Goal: Navigation & Orientation: Find specific page/section

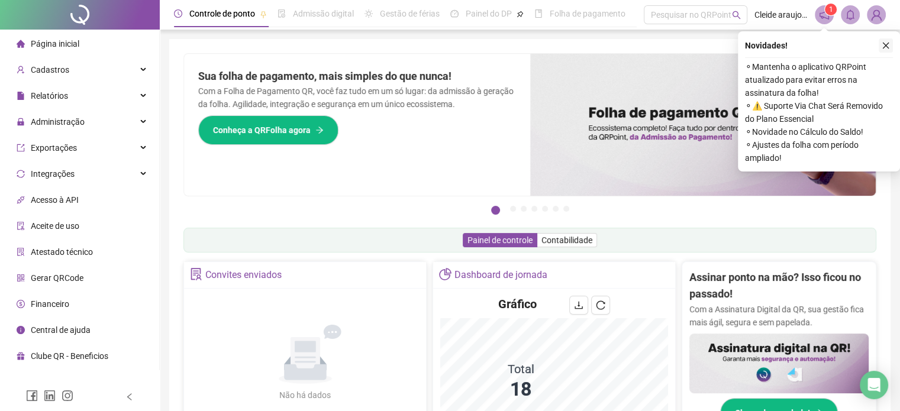
click at [887, 41] on icon "close" at bounding box center [886, 45] width 8 height 8
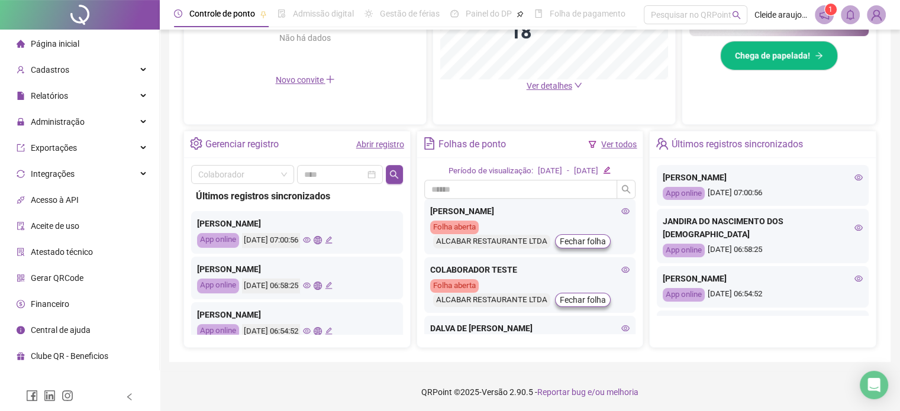
click at [616, 145] on link "Ver todos" at bounding box center [620, 144] width 36 height 9
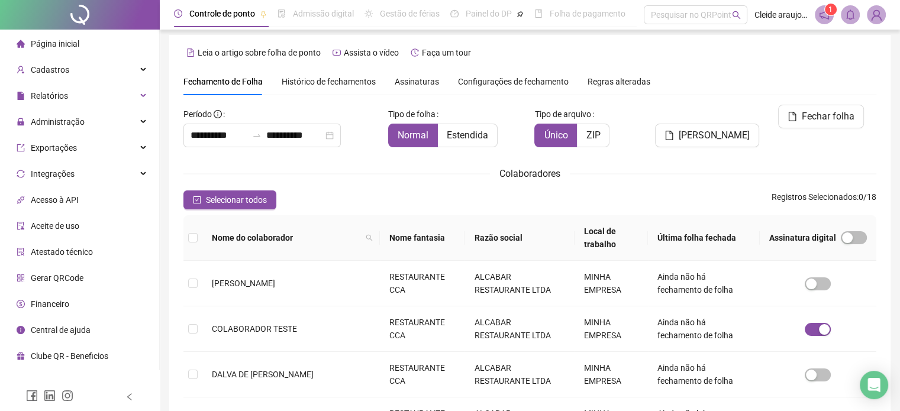
scroll to position [36, 0]
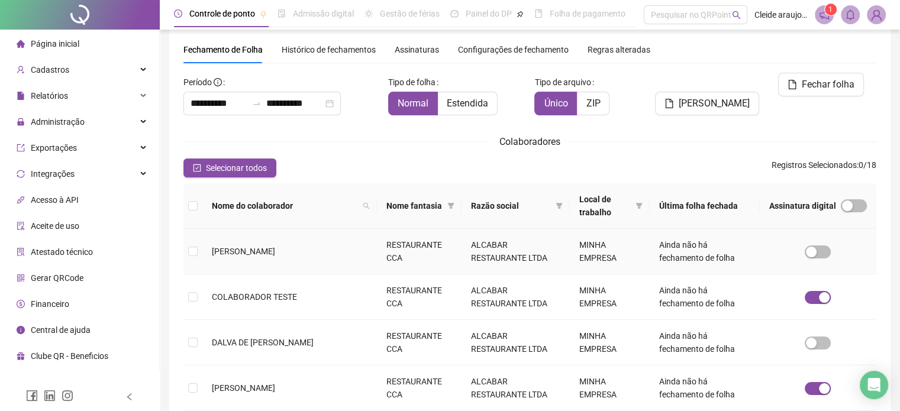
click at [275, 247] on span "[PERSON_NAME]" at bounding box center [243, 251] width 63 height 9
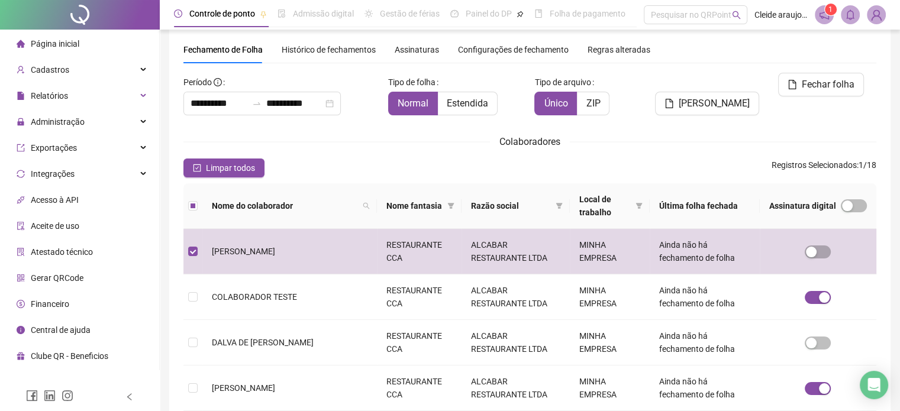
click at [62, 43] on span "Página inicial" at bounding box center [55, 43] width 49 height 9
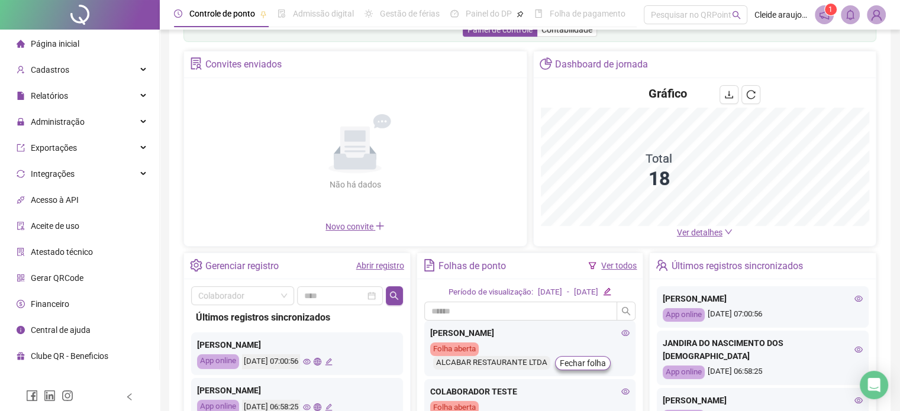
click at [95, 42] on li "Página inicial" at bounding box center [79, 44] width 155 height 24
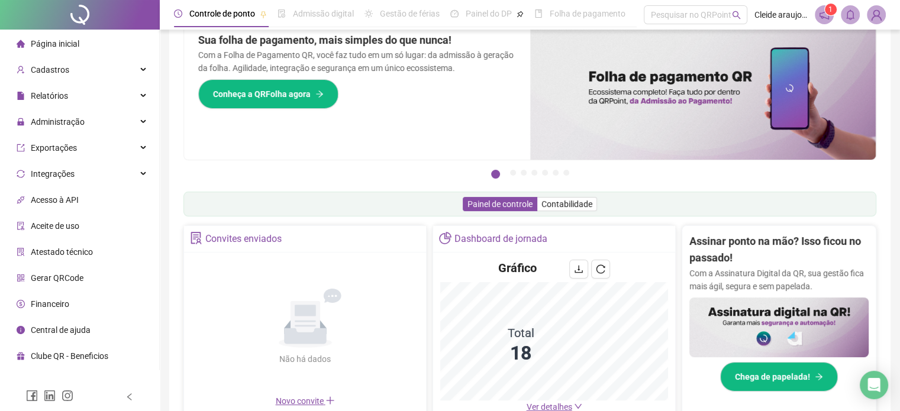
click at [75, 40] on span "Página inicial" at bounding box center [55, 43] width 49 height 9
click at [140, 70] on div "Cadastros" at bounding box center [79, 70] width 155 height 24
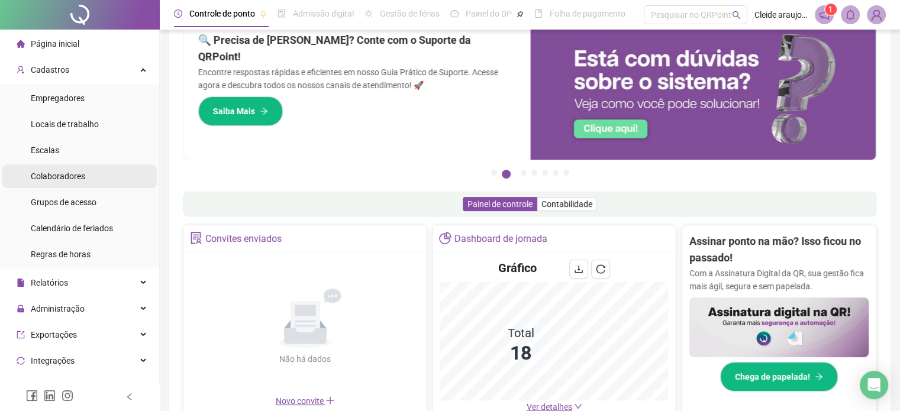
click at [83, 176] on span "Colaboradores" at bounding box center [58, 176] width 54 height 9
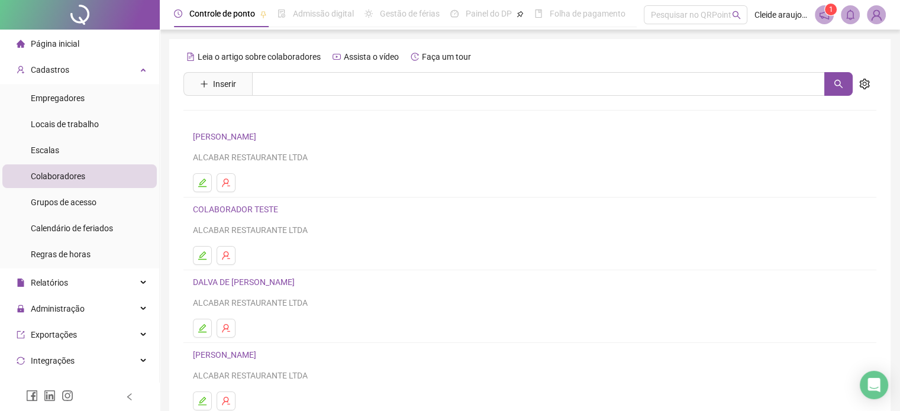
click at [260, 132] on link "[PERSON_NAME]" at bounding box center [226, 136] width 67 height 9
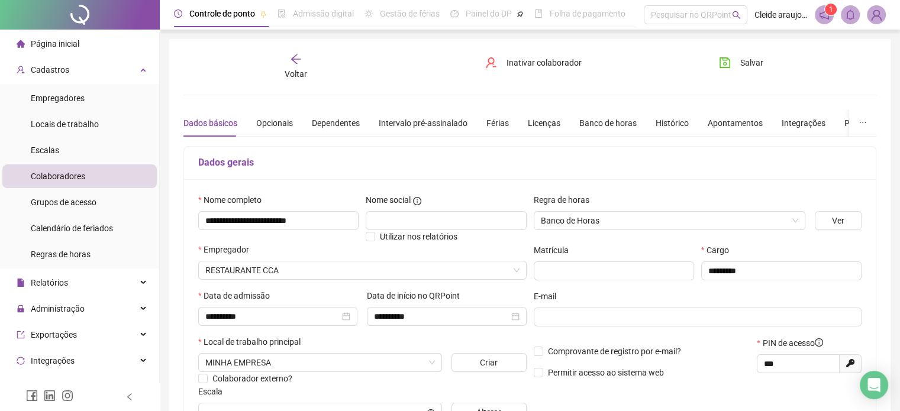
click at [290, 61] on icon "arrow-left" at bounding box center [296, 59] width 12 height 12
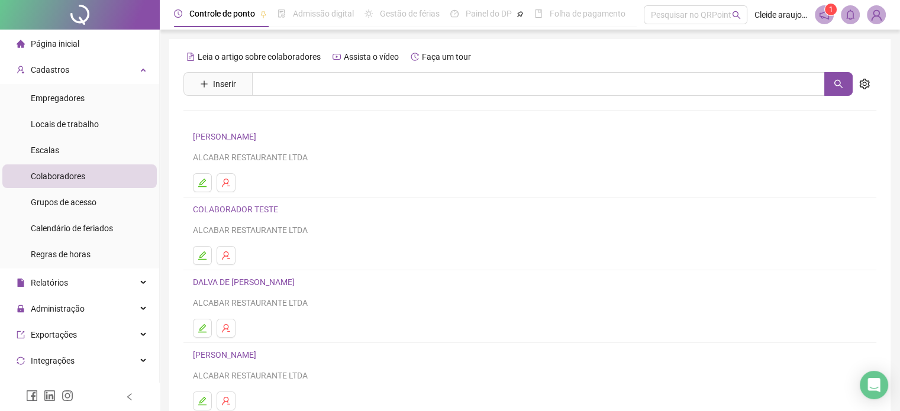
click at [227, 281] on link "DALVA DE [PERSON_NAME]" at bounding box center [245, 282] width 105 height 9
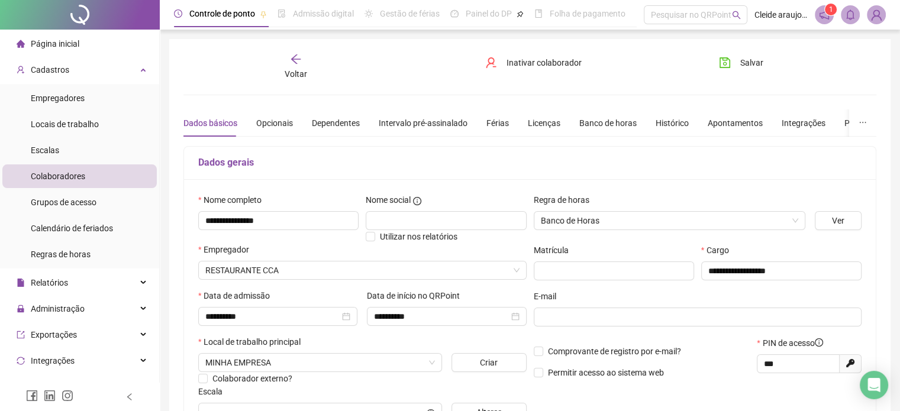
click at [300, 66] on div "Voltar" at bounding box center [296, 66] width 108 height 27
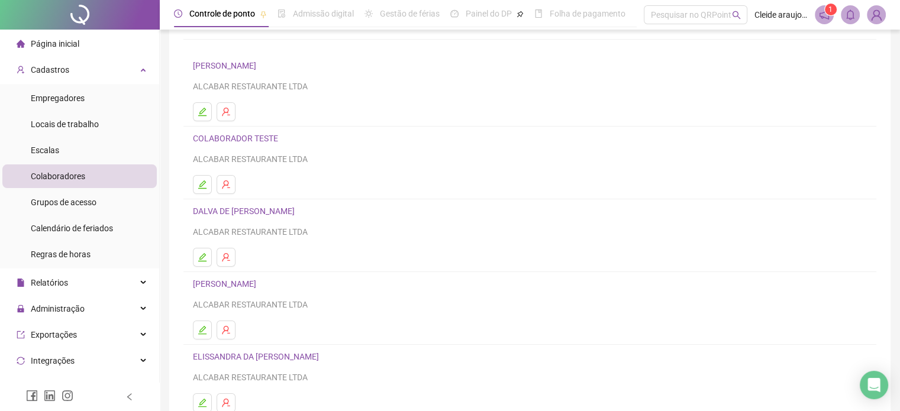
scroll to position [160, 0]
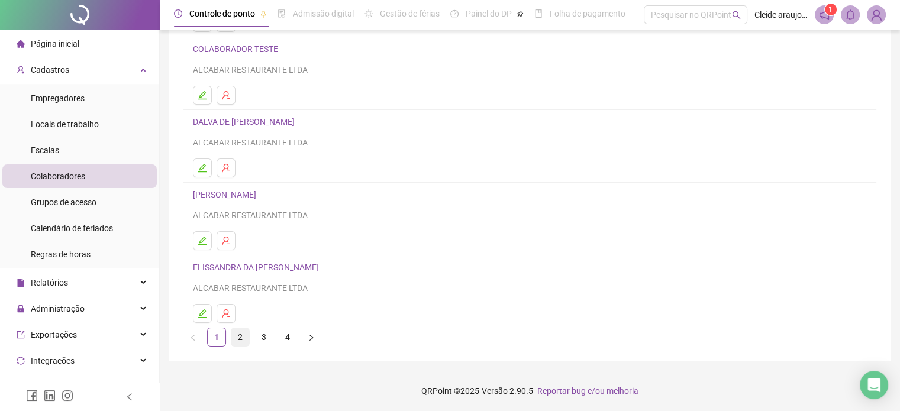
click at [242, 333] on link "2" at bounding box center [240, 338] width 18 height 18
click at [260, 336] on link "3" at bounding box center [264, 338] width 18 height 18
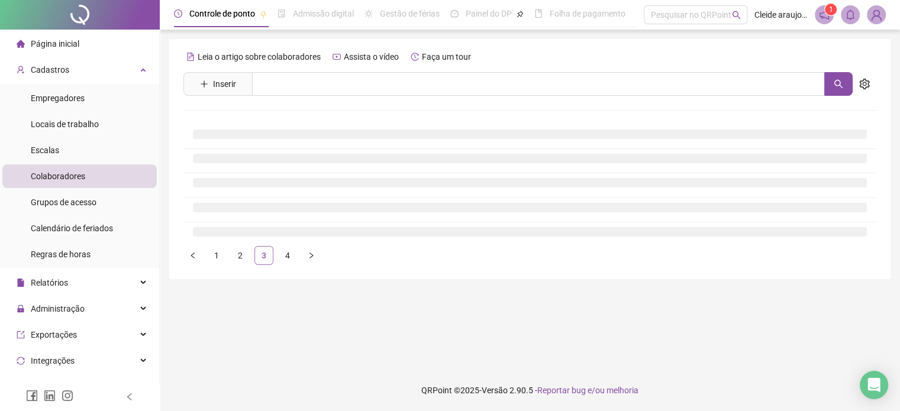
scroll to position [0, 0]
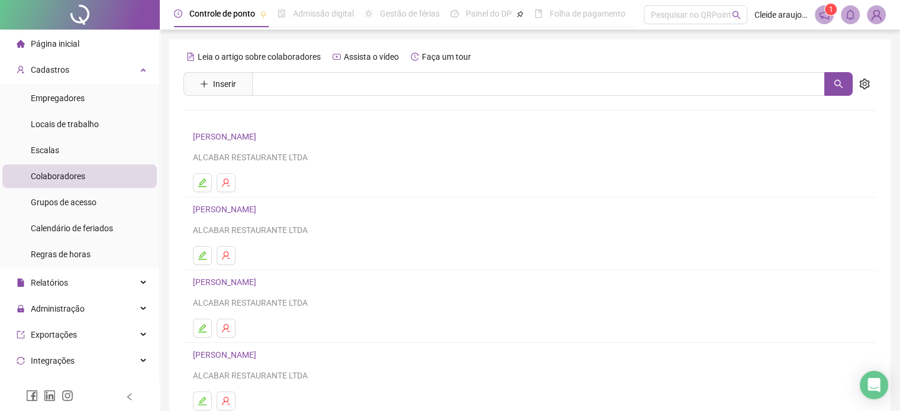
click at [224, 208] on link "[PERSON_NAME]" at bounding box center [226, 209] width 67 height 9
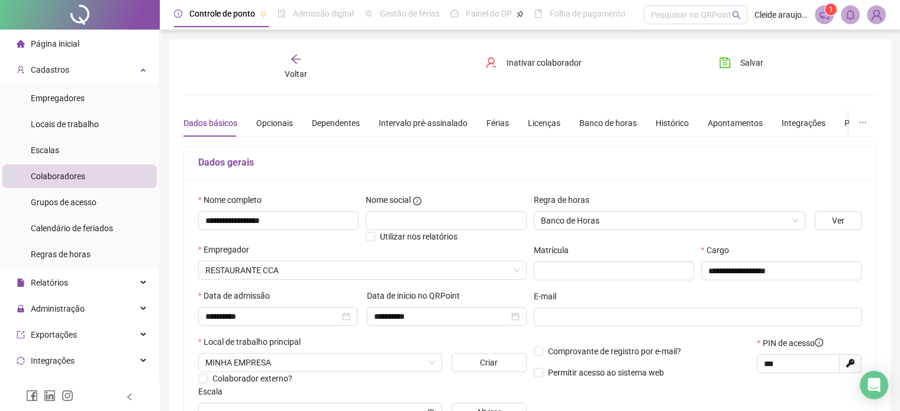
click at [299, 62] on icon "arrow-left" at bounding box center [296, 59] width 12 height 12
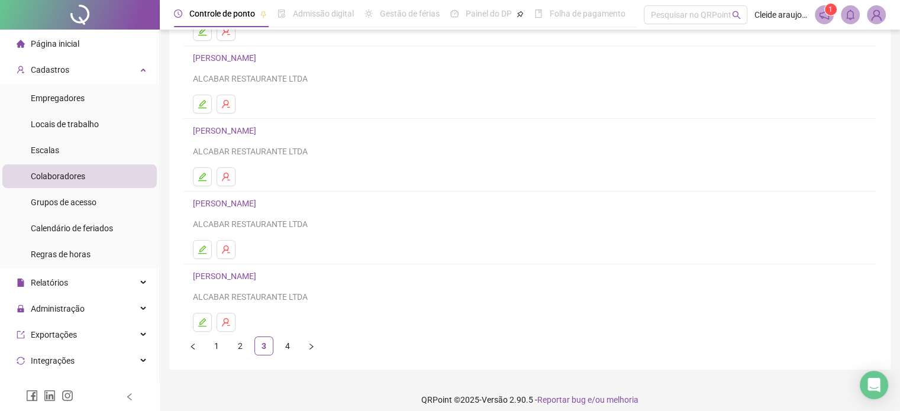
scroll to position [160, 0]
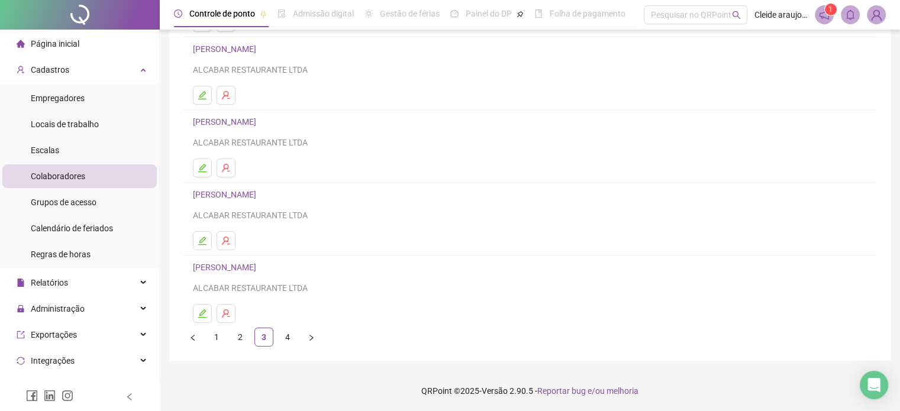
click at [245, 265] on link "[PERSON_NAME]" at bounding box center [226, 267] width 67 height 9
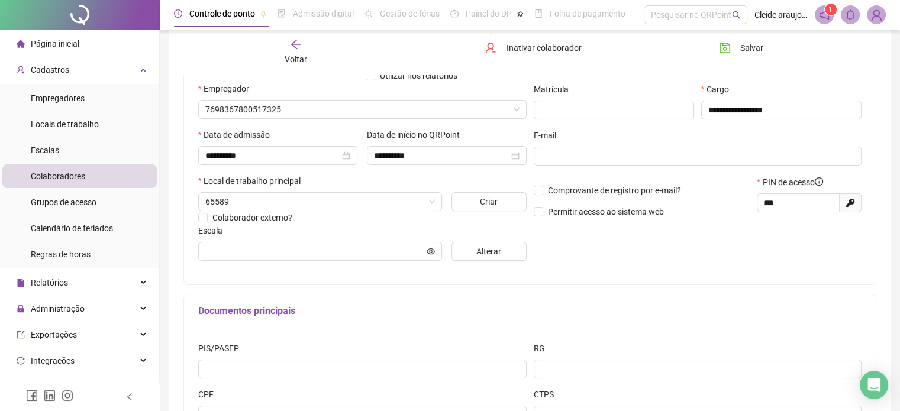
scroll to position [166, 0]
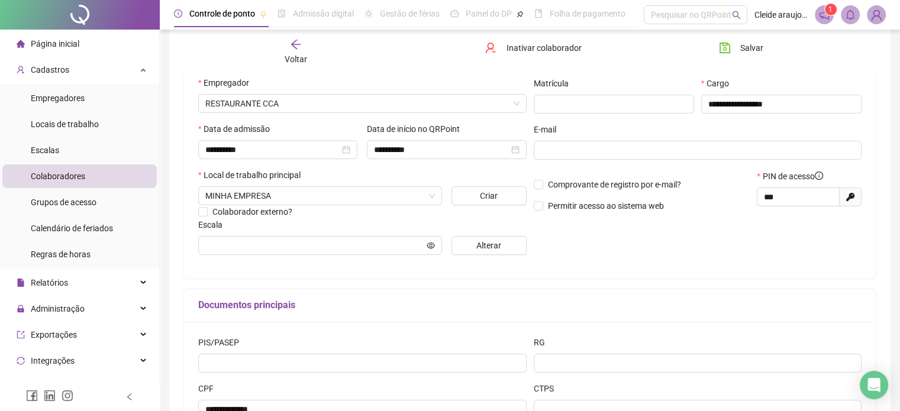
click at [298, 49] on icon "arrow-left" at bounding box center [296, 44] width 12 height 12
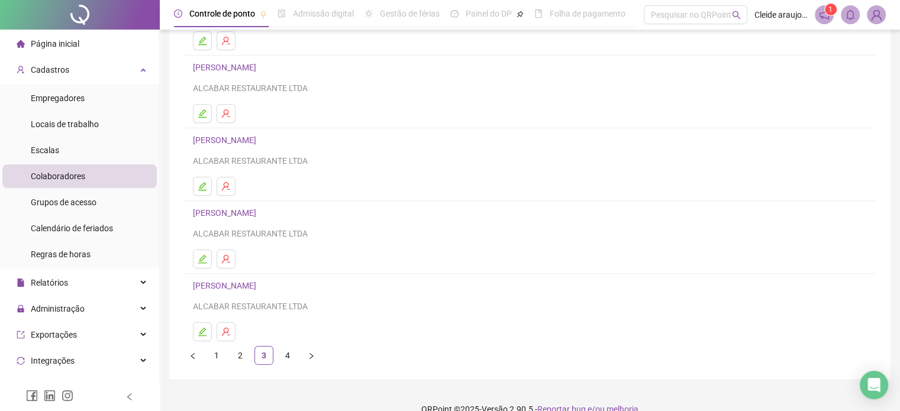
scroll to position [160, 0]
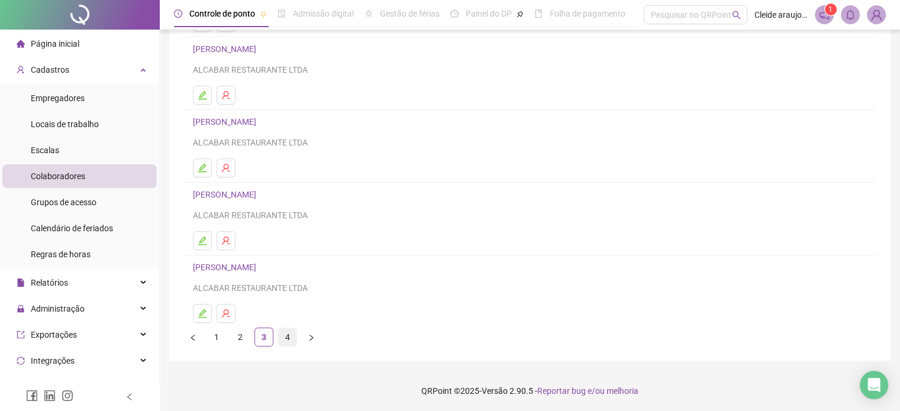
click at [288, 336] on link "4" at bounding box center [288, 338] width 18 height 18
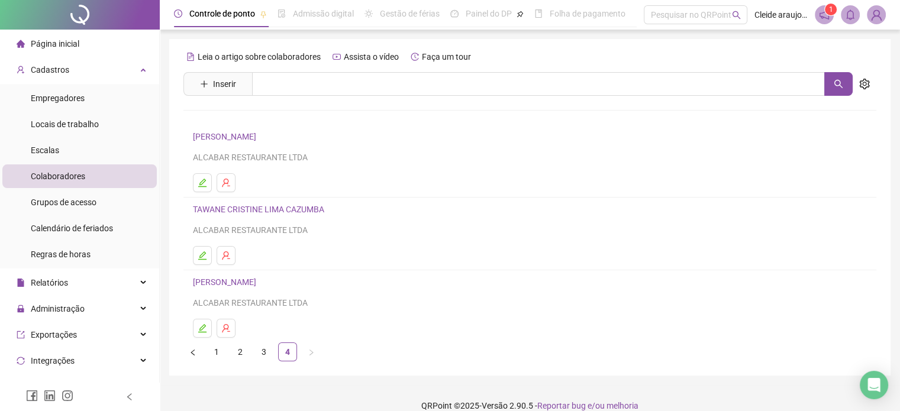
click at [230, 140] on link "[PERSON_NAME]" at bounding box center [226, 136] width 67 height 9
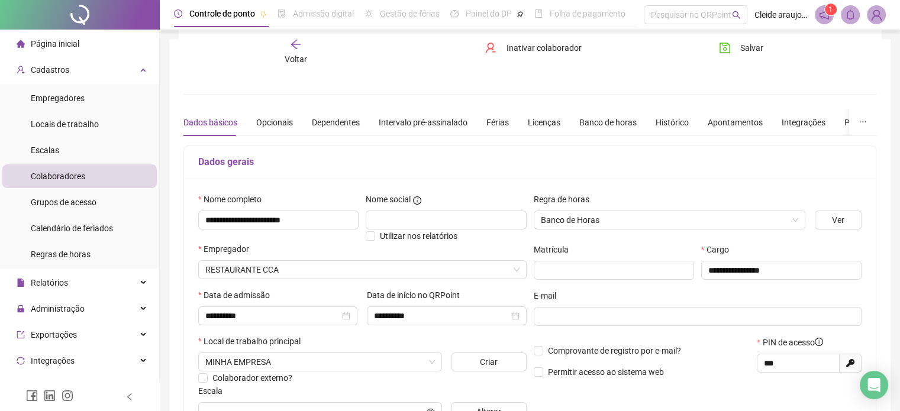
scroll to position [263, 0]
